Goal: Information Seeking & Learning: Learn about a topic

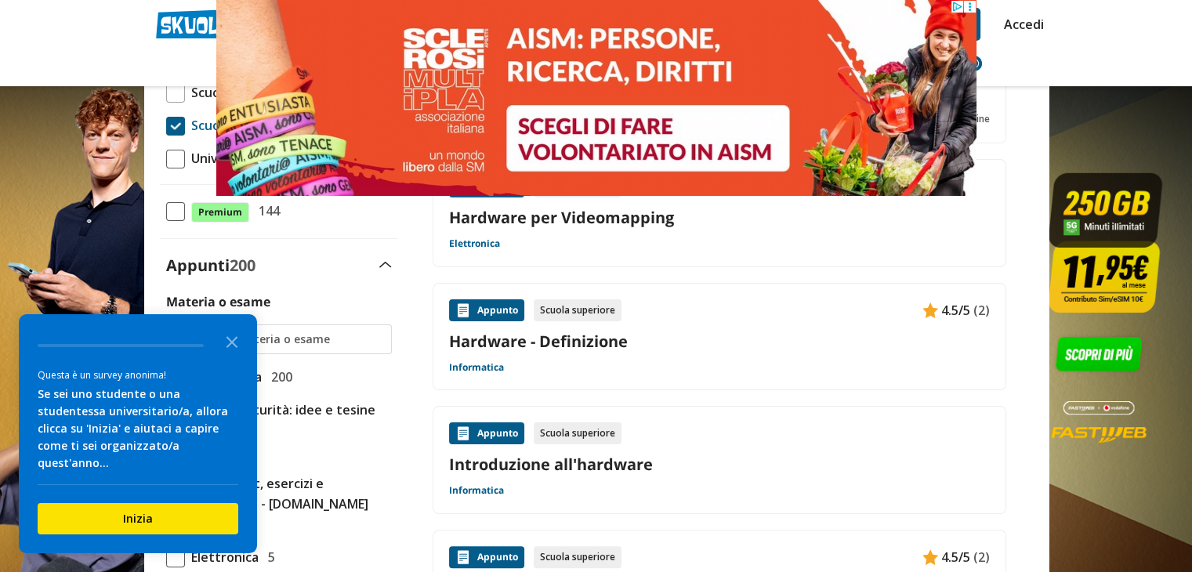
scroll to position [403, 0]
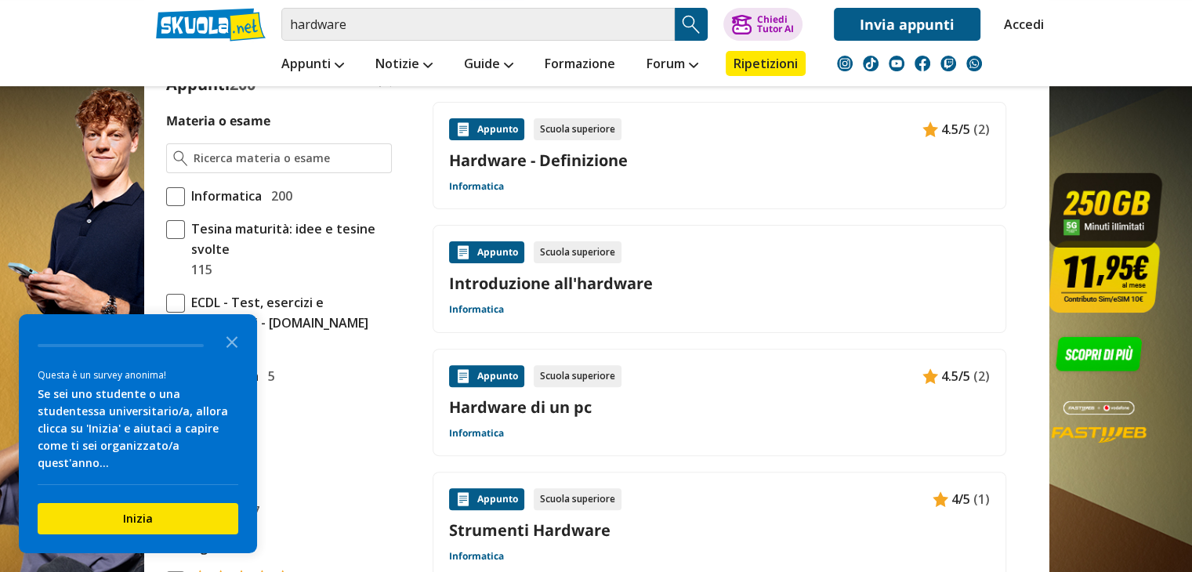
click at [593, 172] on div "Appunto Scuola superiore 4.5/5 (2) Hardware - Definizione Informatica" at bounding box center [719, 155] width 541 height 75
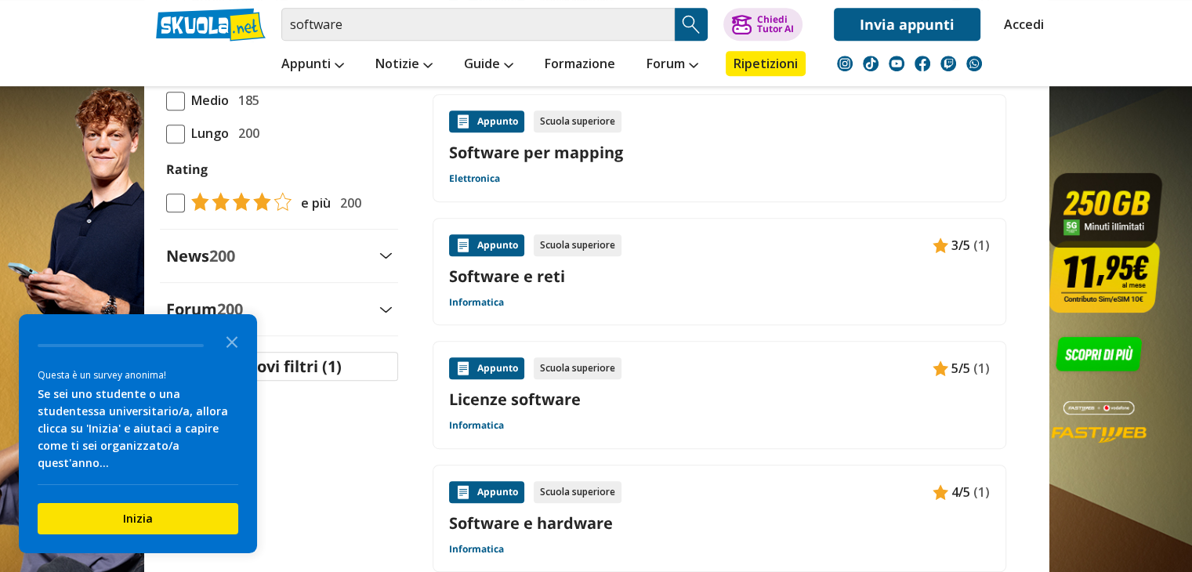
scroll to position [799, 0]
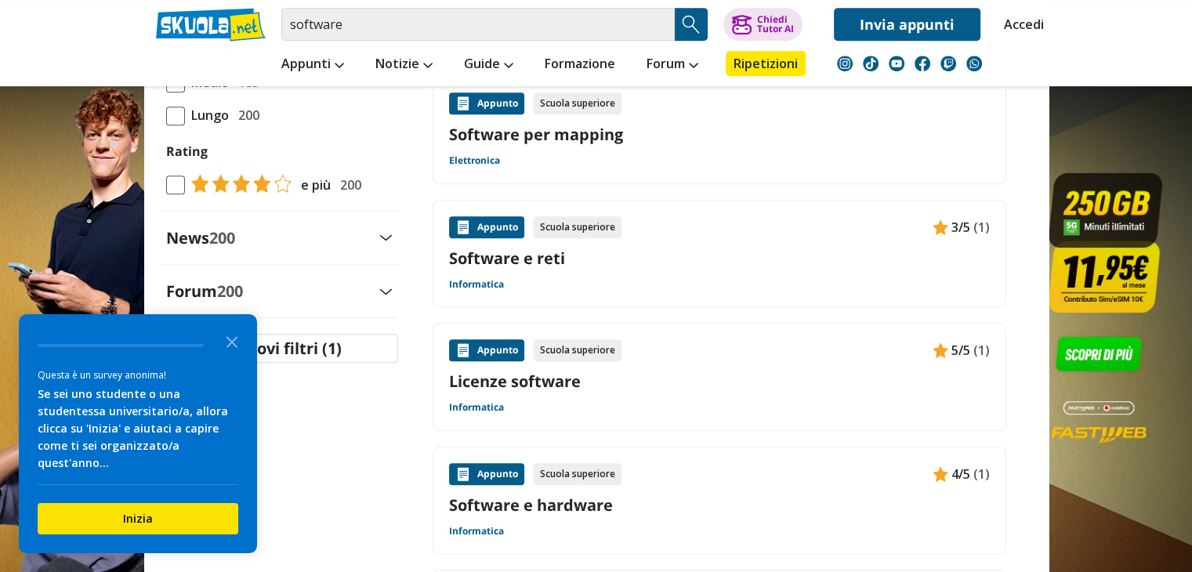
click at [770, 496] on link "Software e hardware" at bounding box center [719, 505] width 541 height 21
